Goal: Obtain resource: Obtain resource

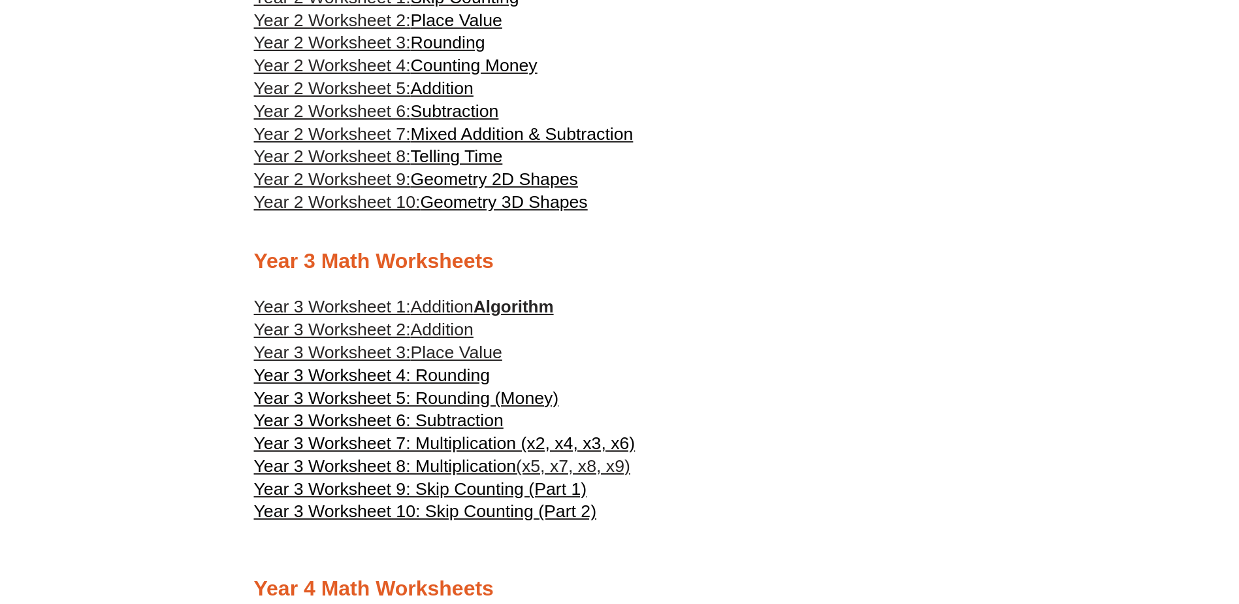
scroll to position [1372, 0]
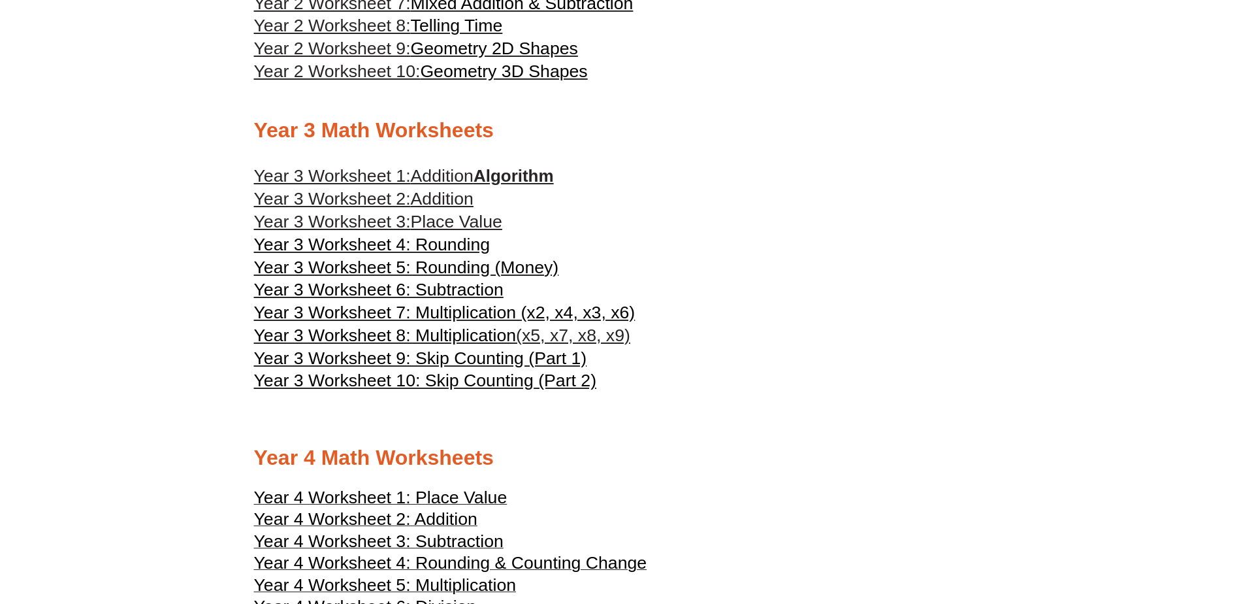
click at [450, 239] on span "Year 3 Worksheet 4: Rounding" at bounding box center [372, 245] width 237 height 20
click at [432, 263] on span "Year 3 Worksheet 5: Rounding (Money)" at bounding box center [406, 267] width 305 height 20
click at [435, 319] on span "Year 3 Worksheet 7: Multiplication (x2, x4, x3, x6)" at bounding box center [445, 313] width 382 height 20
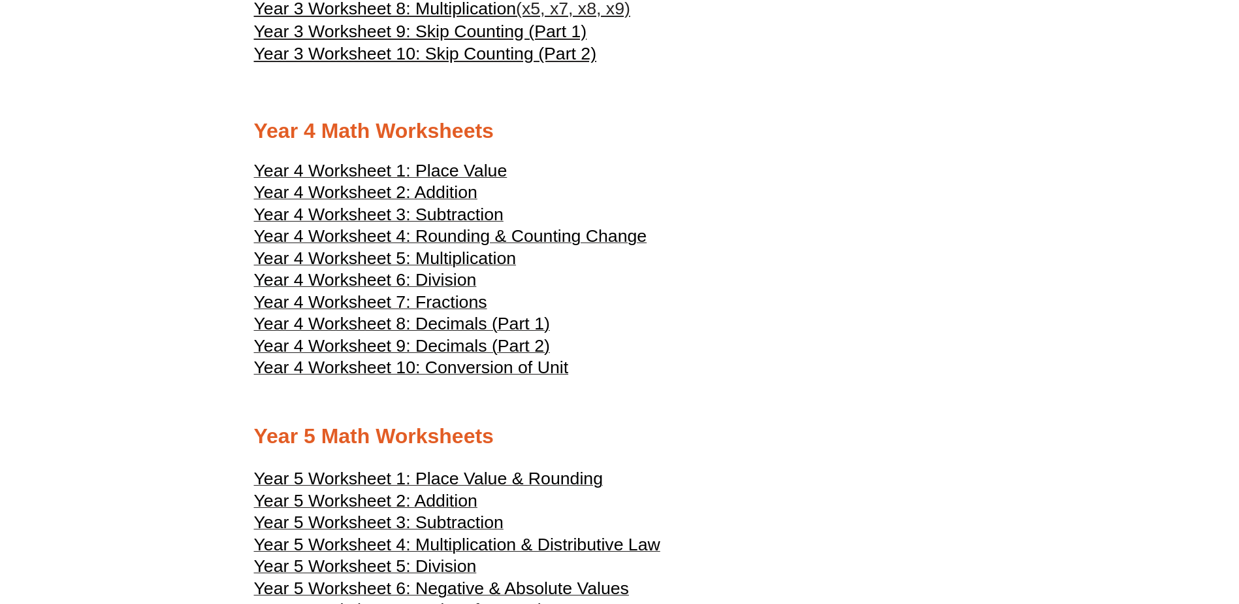
scroll to position [1503, 0]
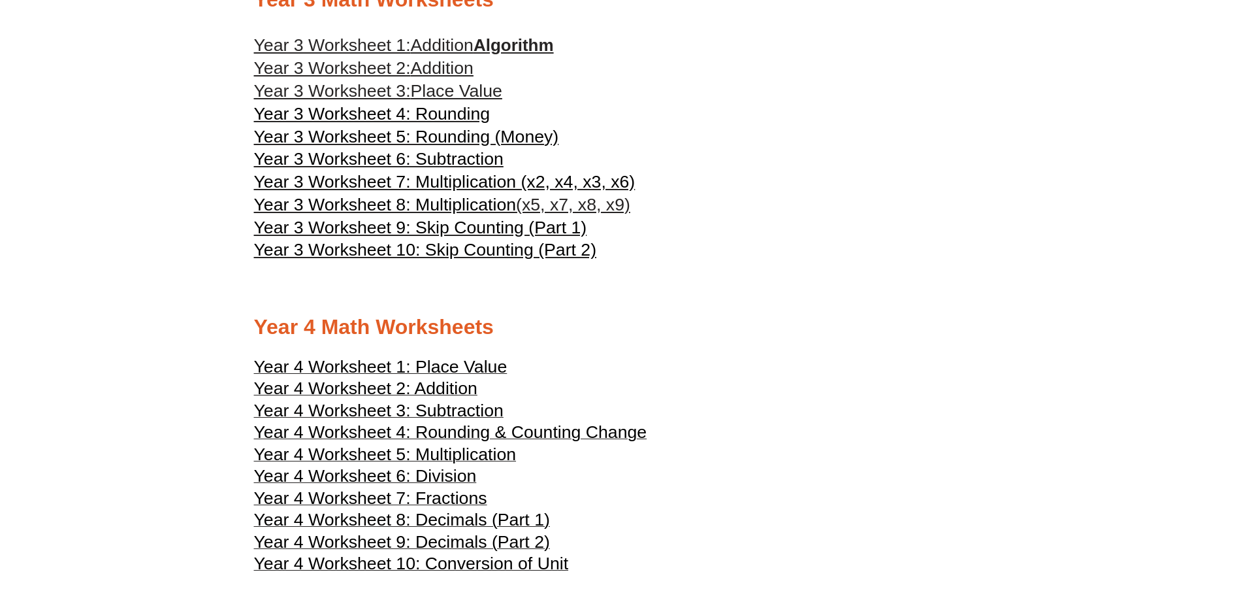
click at [455, 223] on span "Year 3 Worksheet 9: Skip Counting (Part 1)" at bounding box center [420, 228] width 333 height 20
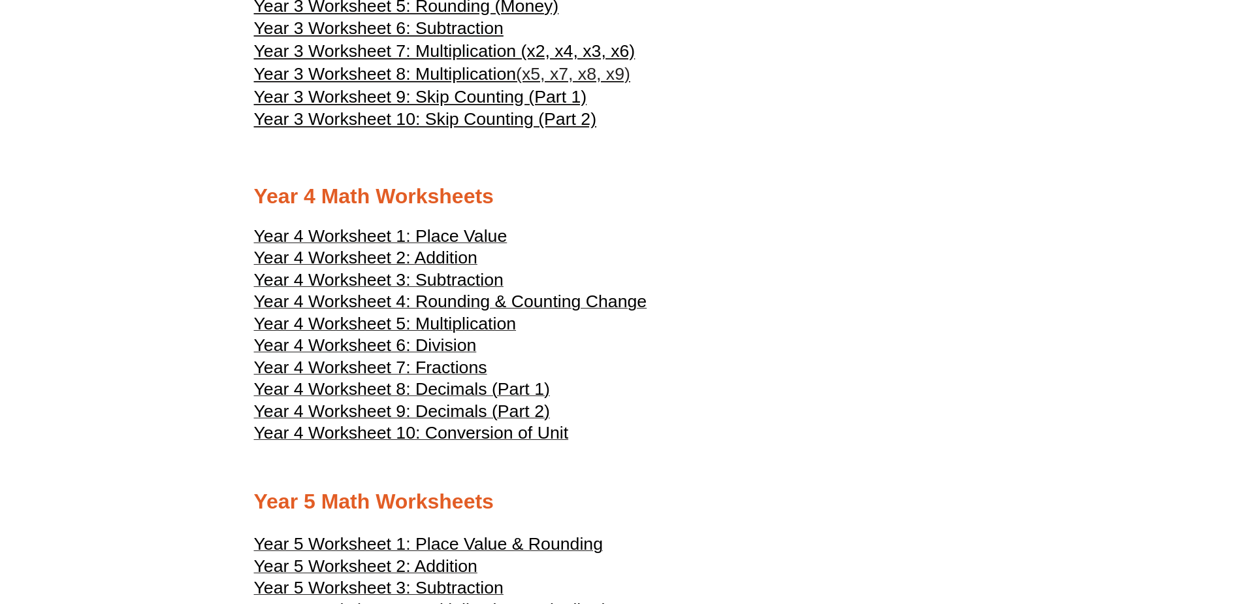
click at [441, 303] on span "Year 4 Worksheet 4: Rounding & Counting Change" at bounding box center [450, 301] width 393 height 20
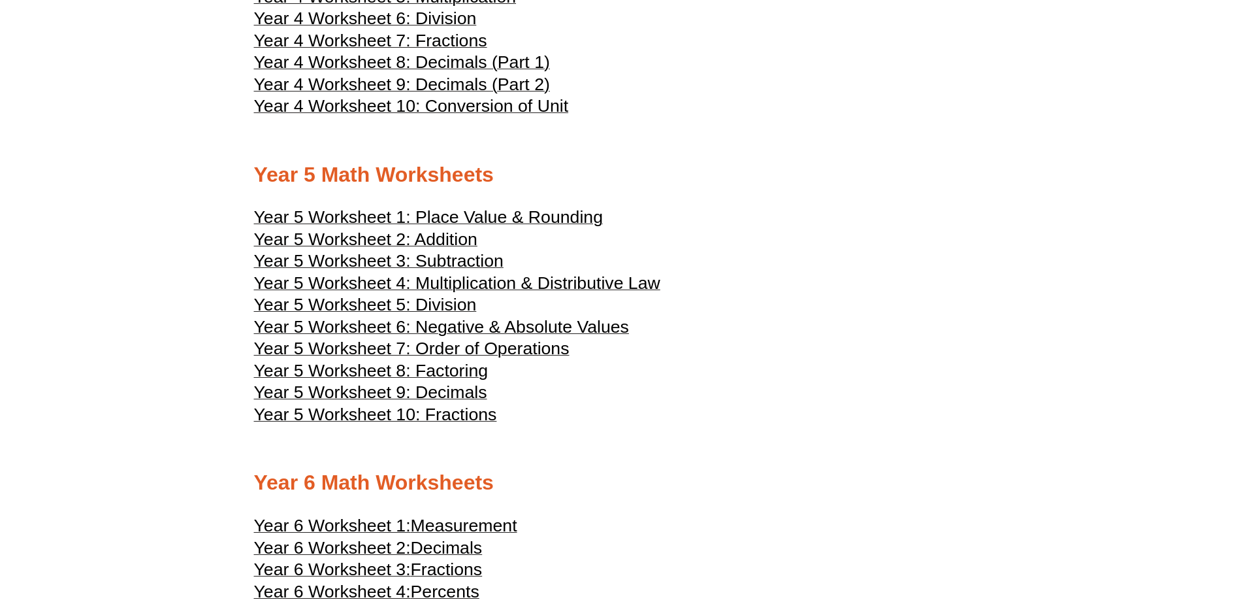
scroll to position [2025, 0]
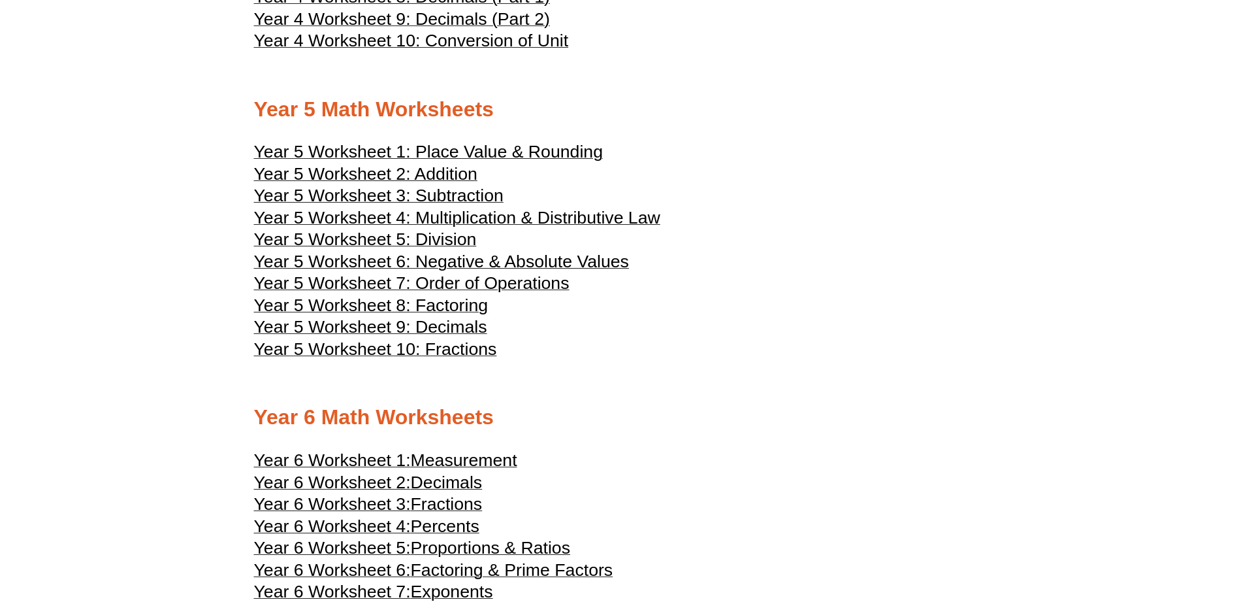
click at [438, 220] on span "Year 5 Worksheet 4: Multiplication & Distributive Law" at bounding box center [457, 218] width 406 height 20
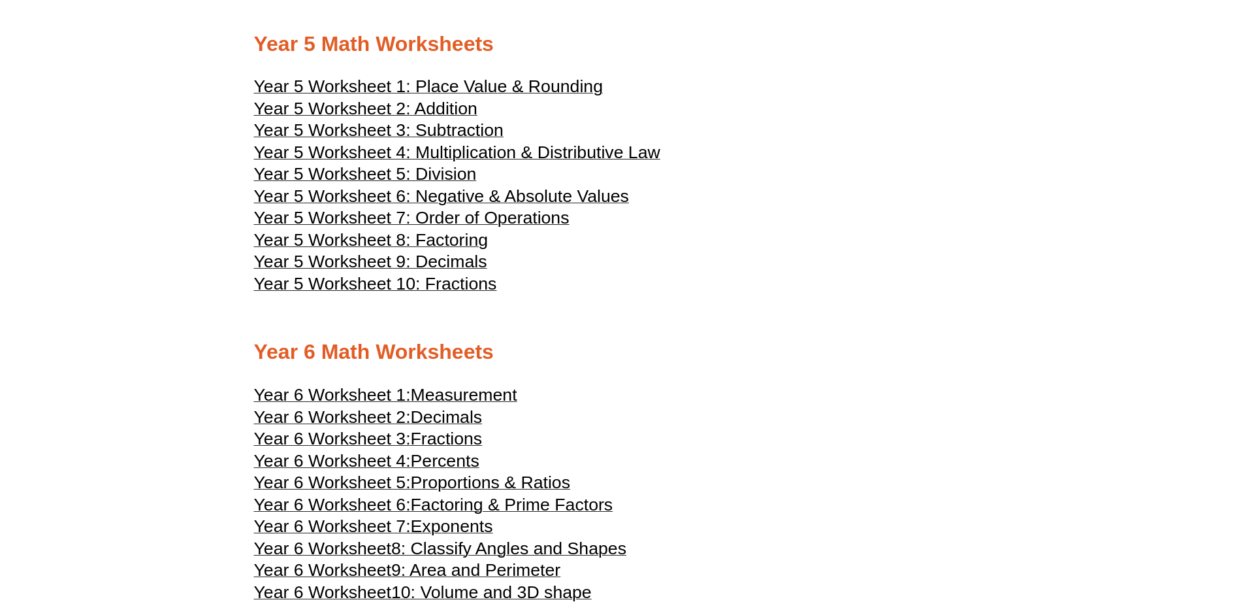
click at [444, 86] on span "Year 5 Worksheet 1: Place Value & Rounding" at bounding box center [428, 86] width 349 height 20
click at [432, 112] on span "Year 5 Worksheet 2: Addition" at bounding box center [365, 109] width 223 height 20
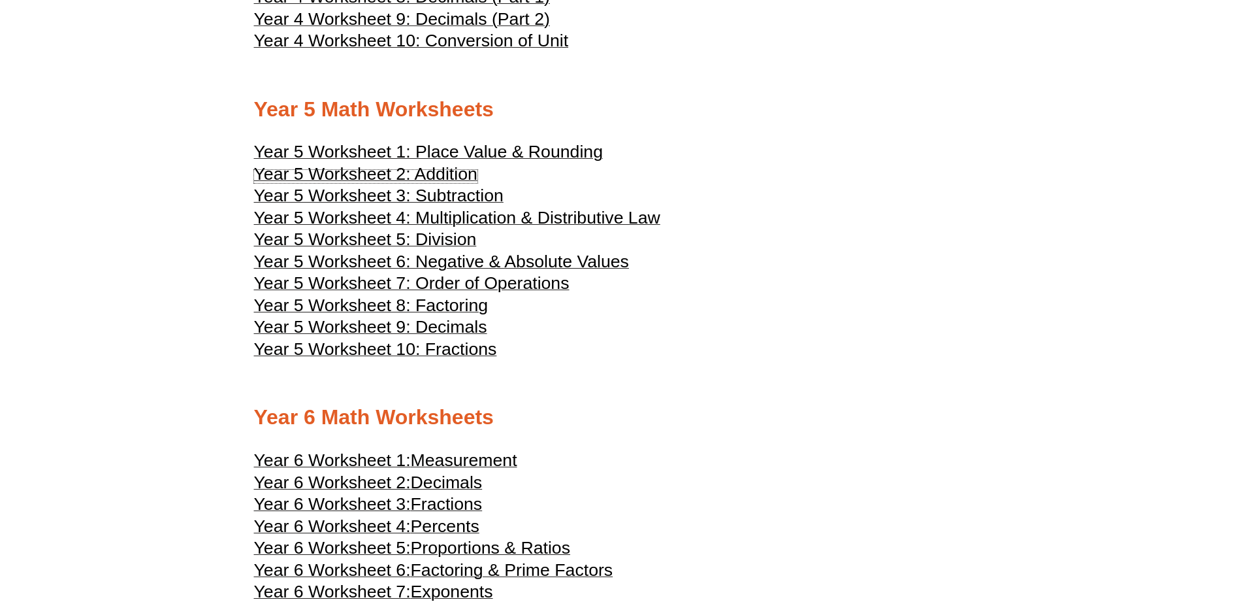
scroll to position [1960, 0]
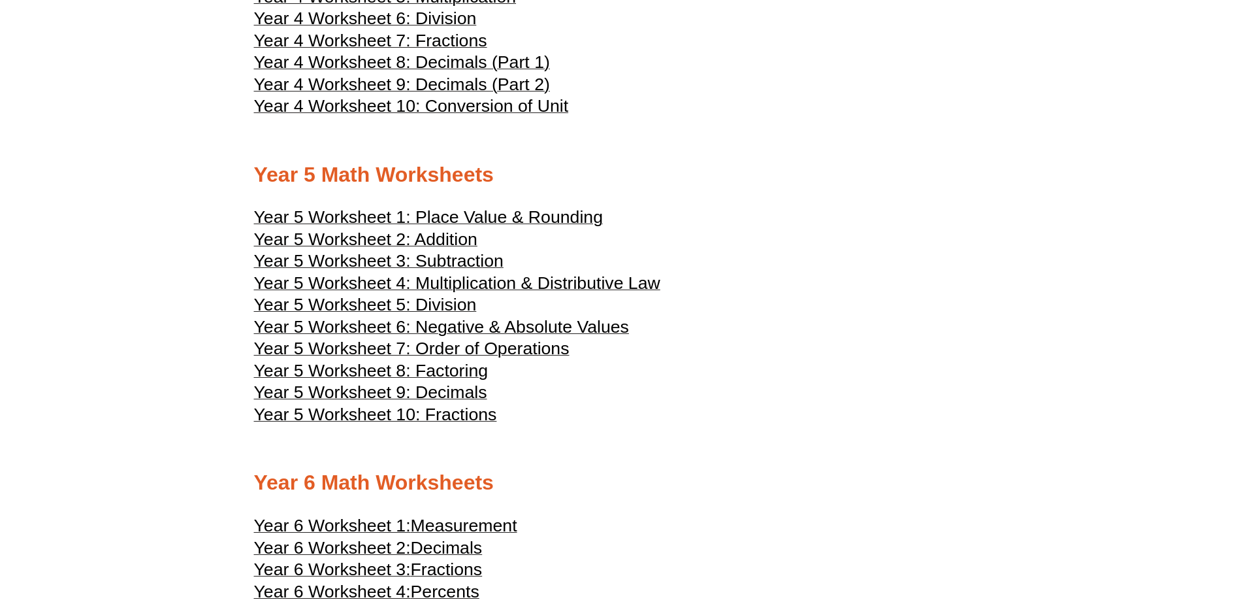
click at [430, 235] on span "Year 5 Worksheet 2: Addition" at bounding box center [365, 239] width 223 height 20
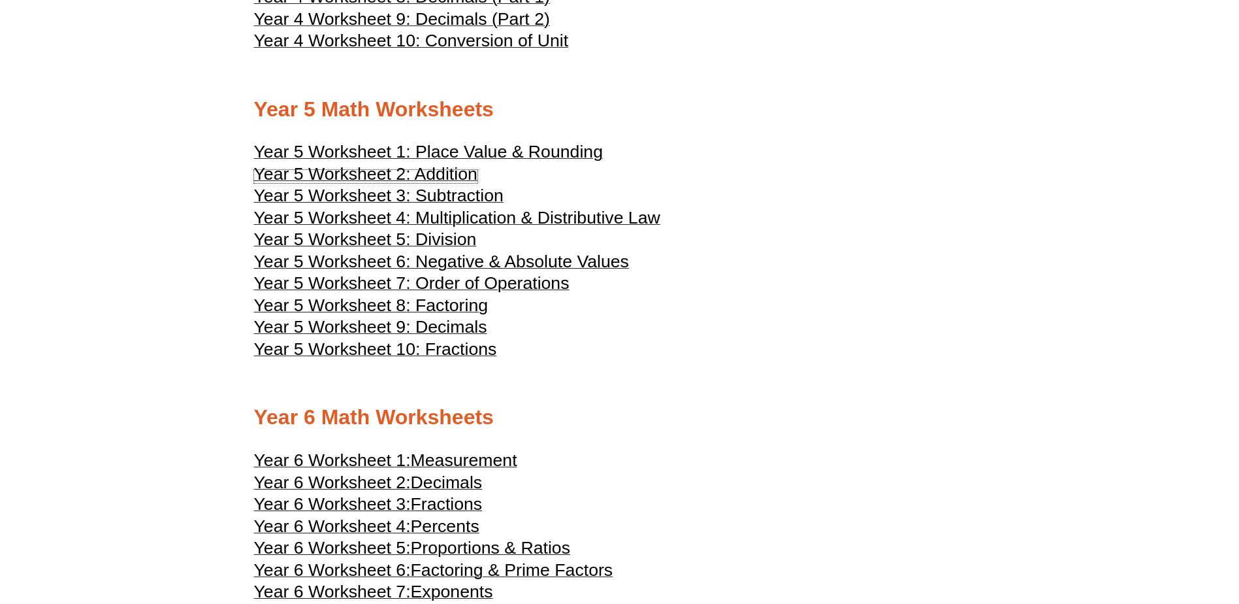
scroll to position [2221, 0]
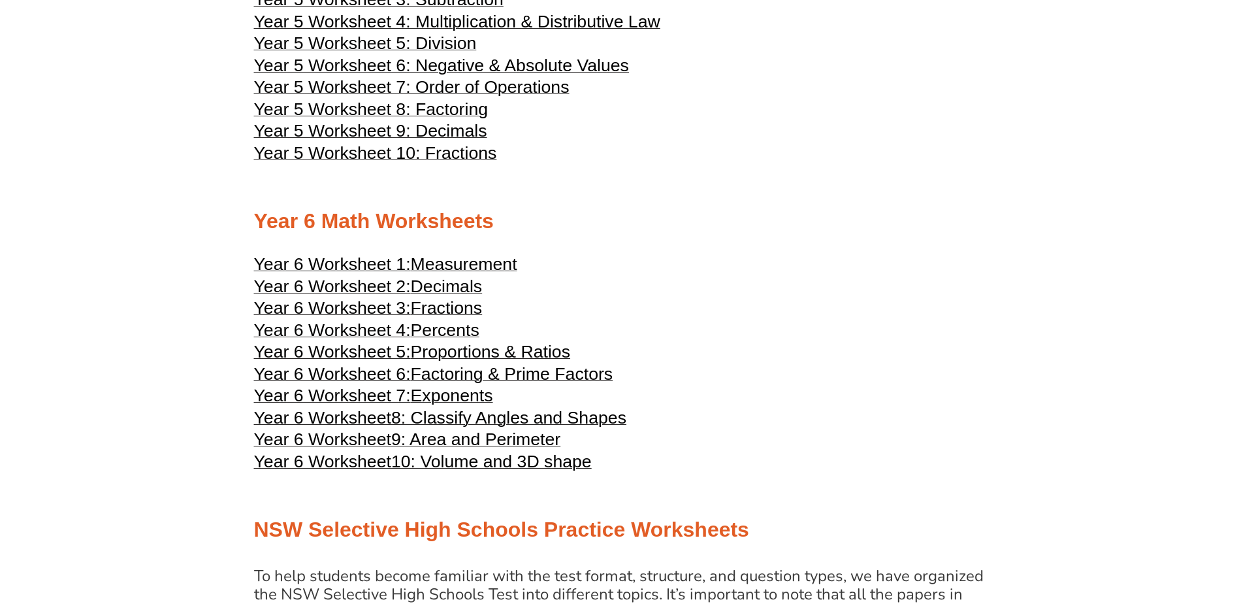
click at [468, 372] on span "Factoring & Prime Factors" at bounding box center [512, 374] width 203 height 20
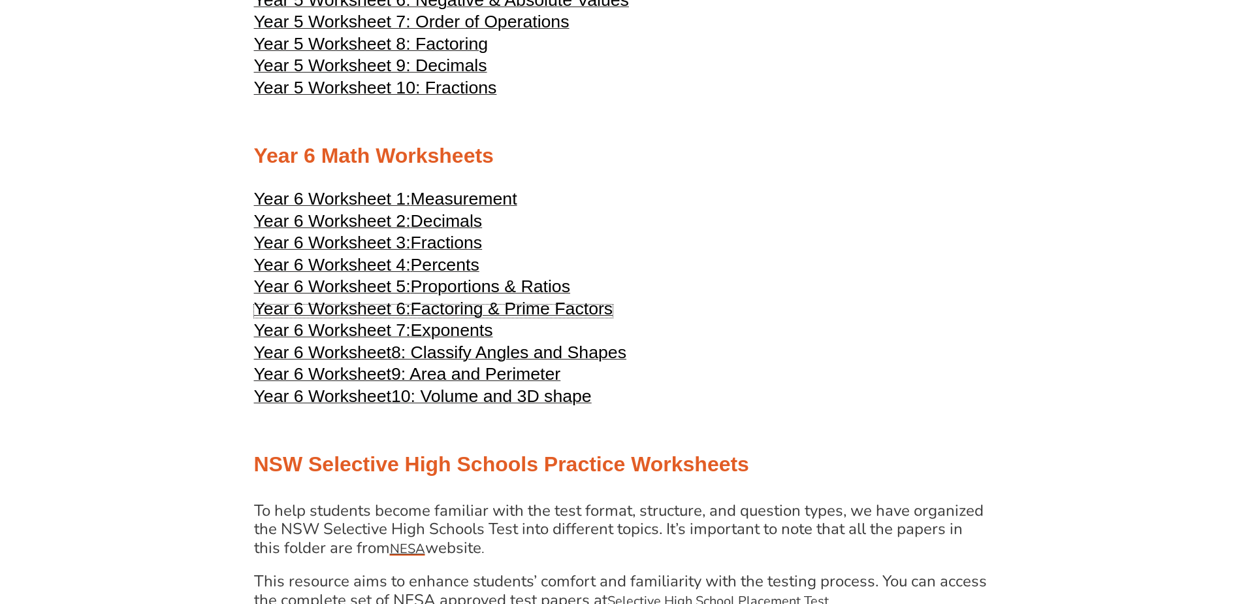
scroll to position [2091, 0]
